Goal: Task Accomplishment & Management: Manage account settings

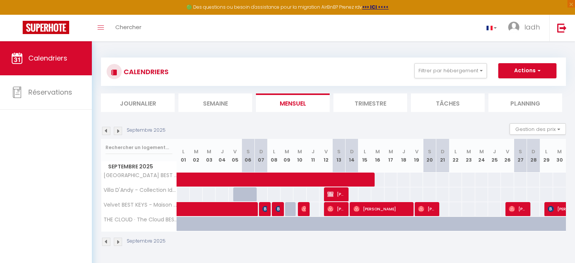
scroll to position [41, 0]
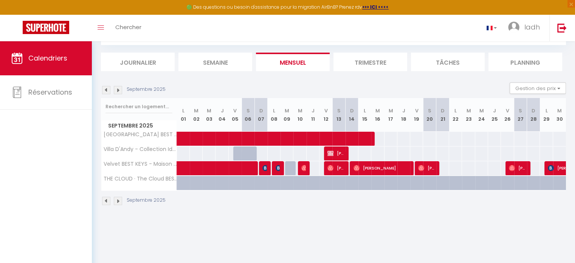
click at [106, 91] on img at bounding box center [106, 90] width 8 height 8
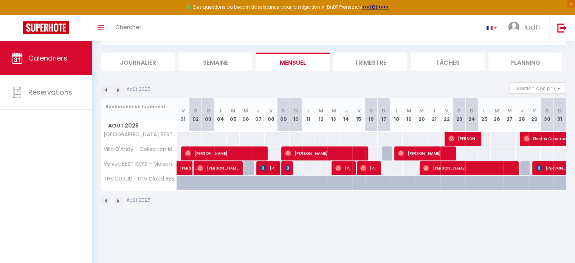
click at [106, 90] on img at bounding box center [106, 90] width 8 height 8
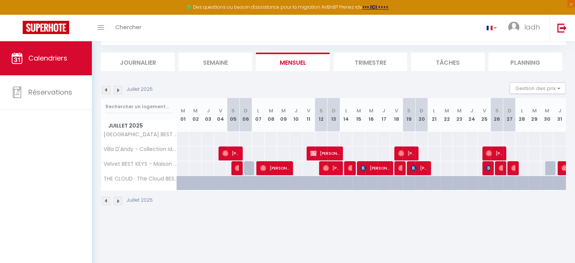
click at [120, 90] on img at bounding box center [118, 90] width 8 height 8
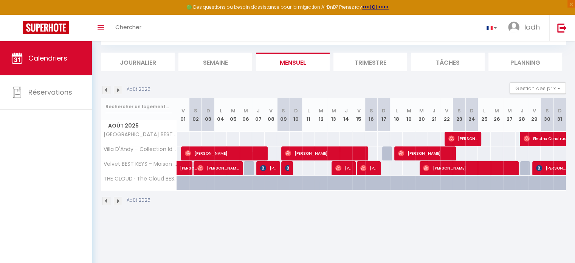
click at [120, 91] on img at bounding box center [118, 90] width 8 height 8
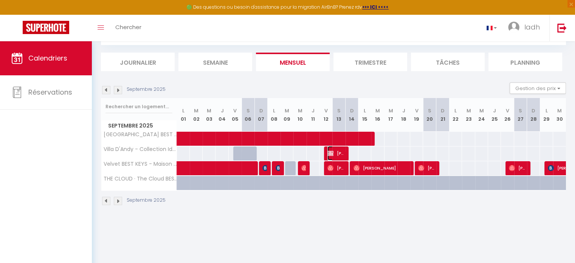
click at [331, 153] on img at bounding box center [330, 153] width 6 height 6
select select "OK"
select select "0"
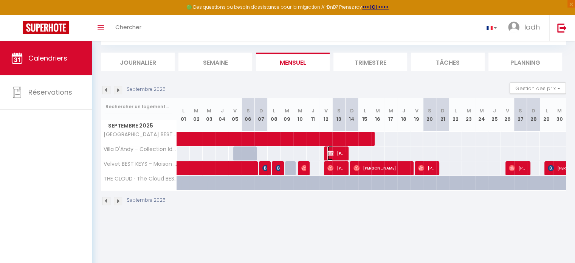
select select "1"
select select
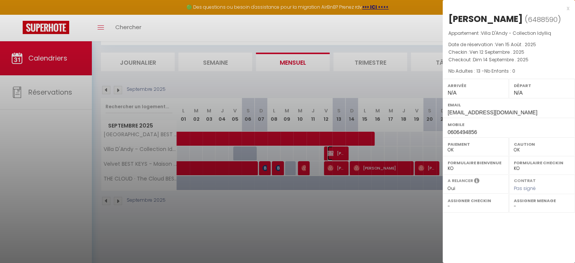
select select "15019"
click at [201, 149] on div at bounding box center [287, 131] width 575 height 263
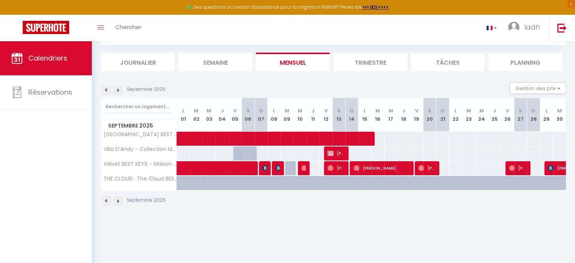
click at [106, 93] on img at bounding box center [106, 90] width 8 height 8
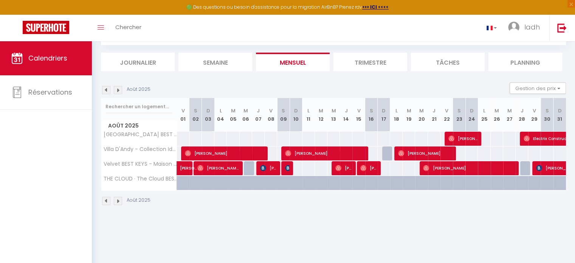
click at [117, 91] on img at bounding box center [118, 90] width 8 height 8
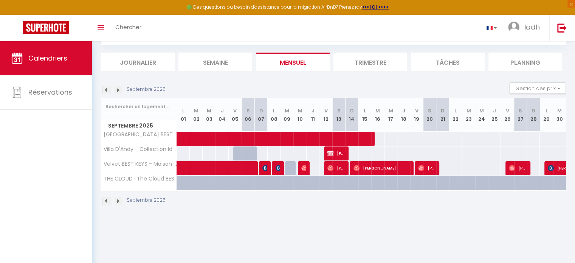
click at [119, 89] on img at bounding box center [118, 90] width 8 height 8
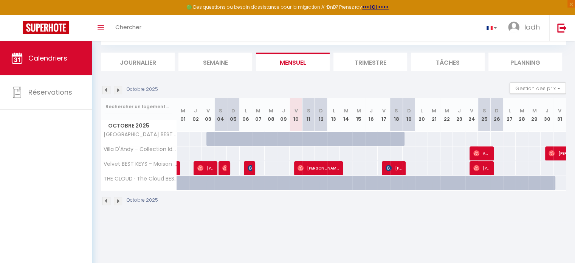
click at [107, 89] on img at bounding box center [106, 90] width 8 height 8
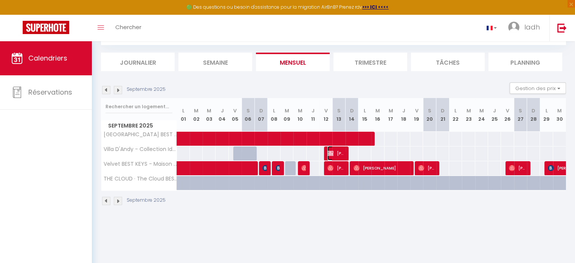
click at [336, 153] on span "[PERSON_NAME]" at bounding box center [335, 153] width 17 height 14
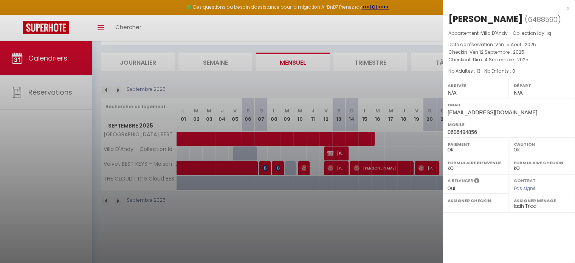
click at [387, 212] on div at bounding box center [287, 131] width 575 height 263
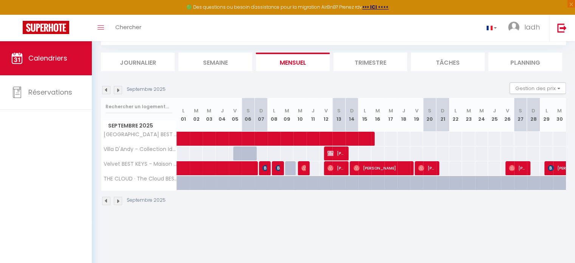
click at [106, 88] on img at bounding box center [106, 90] width 8 height 8
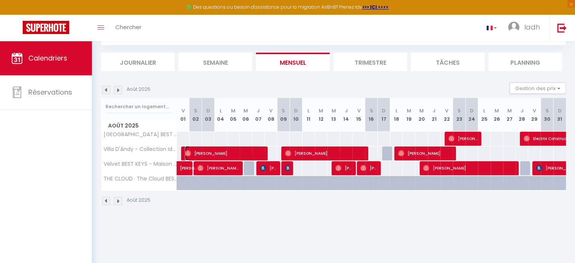
click at [263, 153] on span "[PERSON_NAME]" at bounding box center [224, 153] width 79 height 14
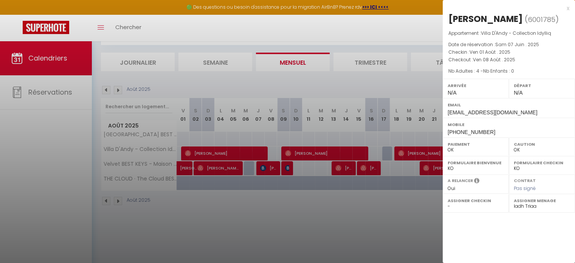
click at [322, 234] on div at bounding box center [287, 131] width 575 height 263
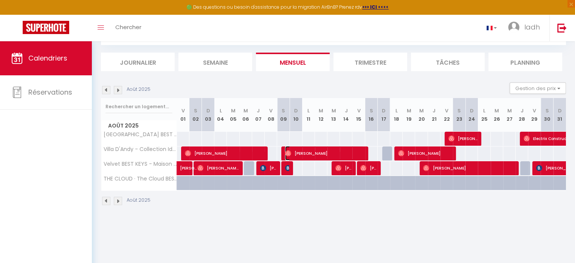
click at [340, 154] on span "[PERSON_NAME]" at bounding box center [324, 153] width 79 height 14
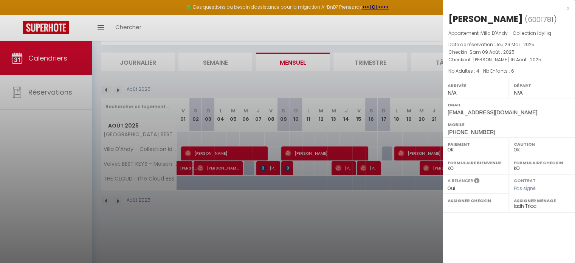
click at [335, 234] on div at bounding box center [287, 131] width 575 height 263
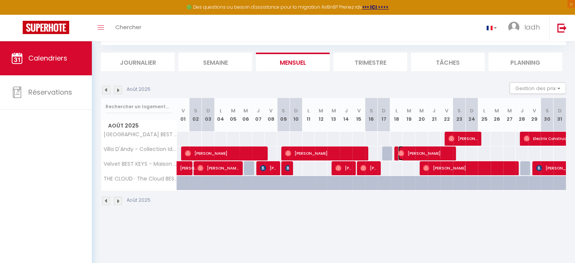
click at [441, 155] on span "[PERSON_NAME]" at bounding box center [425, 153] width 54 height 14
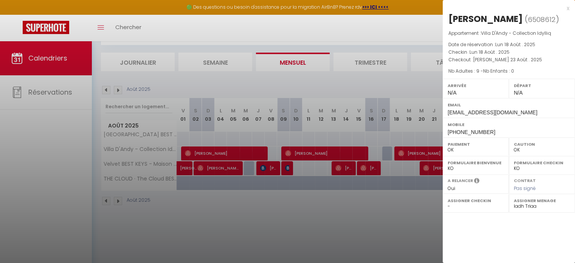
click at [351, 244] on div at bounding box center [287, 131] width 575 height 263
